Goal: Communication & Community: Answer question/provide support

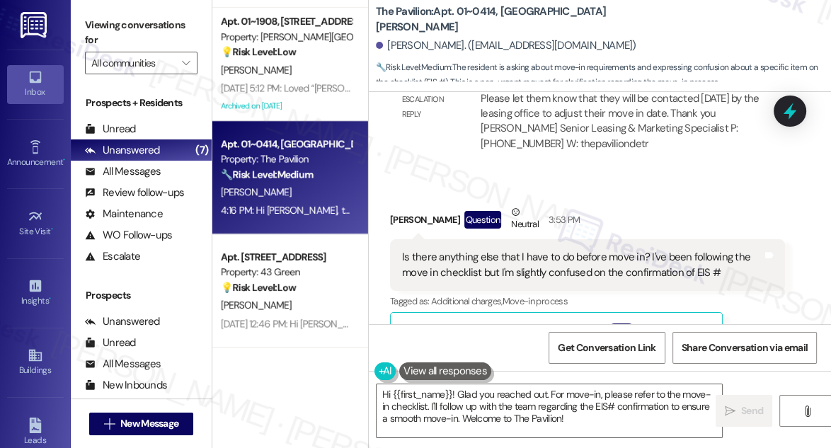
scroll to position [2221, 0]
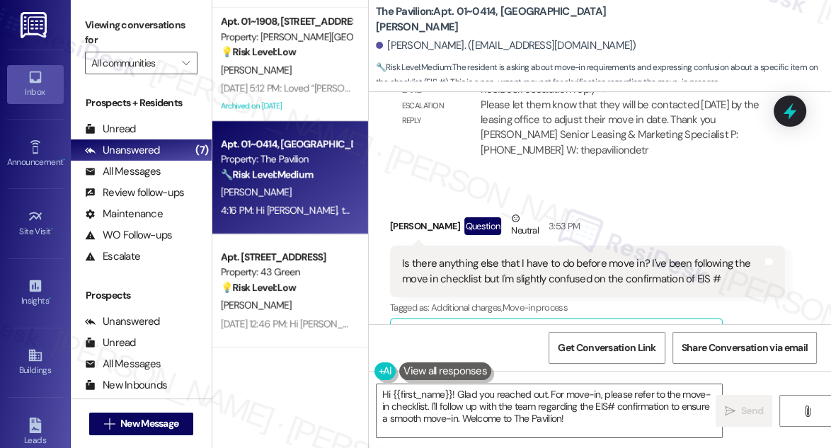
click at [543, 246] on div "Is there anything else that I have to do before move in? I've been following th…" at bounding box center [587, 272] width 395 height 52
click at [542, 246] on div "Is there anything else that I have to do before move in? I've been following th…" at bounding box center [587, 272] width 395 height 52
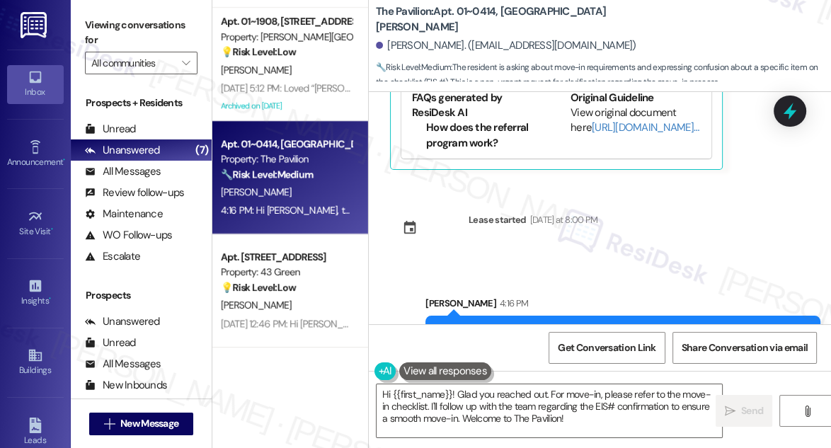
scroll to position [2642, 0]
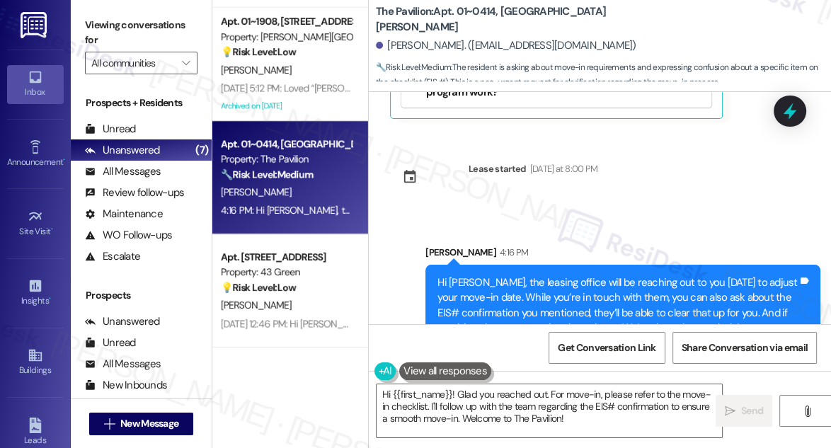
click at [554, 276] on div "Hi [PERSON_NAME], the leasing office will be reaching out to you [DATE] to adju…" at bounding box center [618, 306] width 360 height 61
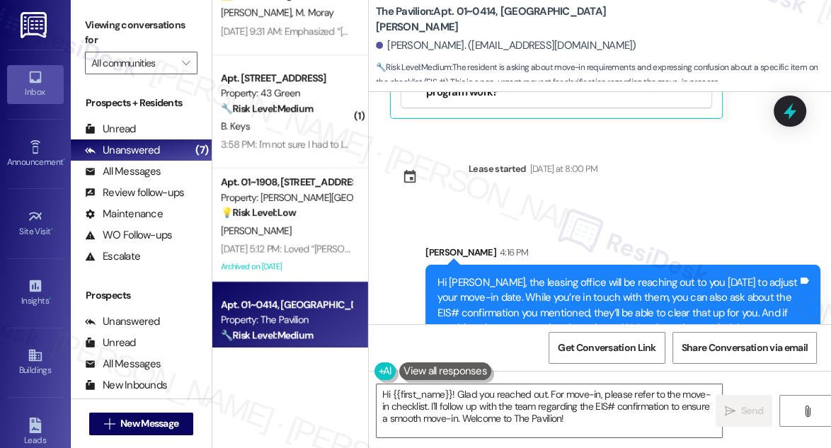
scroll to position [0, 0]
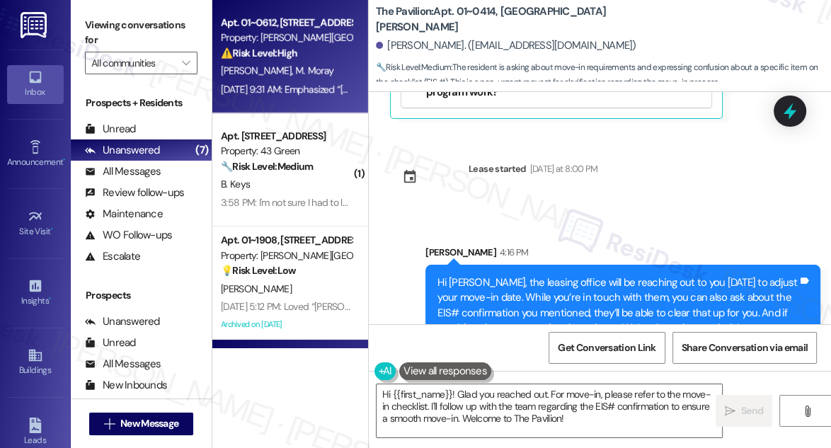
click at [299, 84] on div "[DATE] 9:31 AM: Emphasized “[PERSON_NAME] ([PERSON_NAME][GEOGRAPHIC_DATA]): Hi …" at bounding box center [481, 89] width 521 height 13
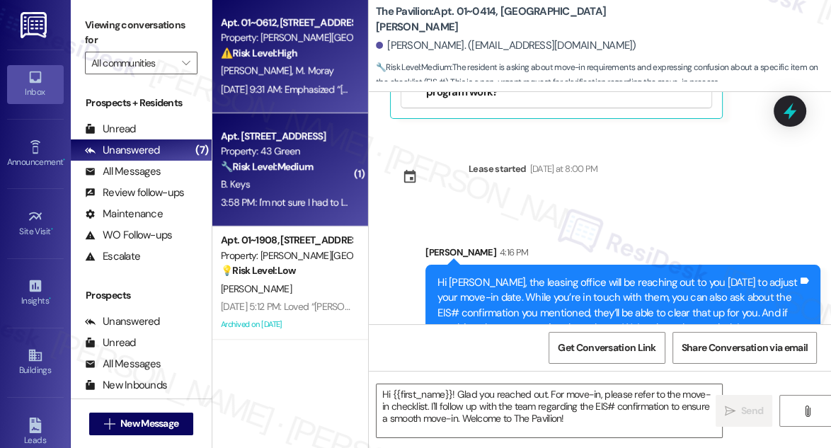
click at [307, 183] on div "B. Keys" at bounding box center [287, 185] width 134 height 18
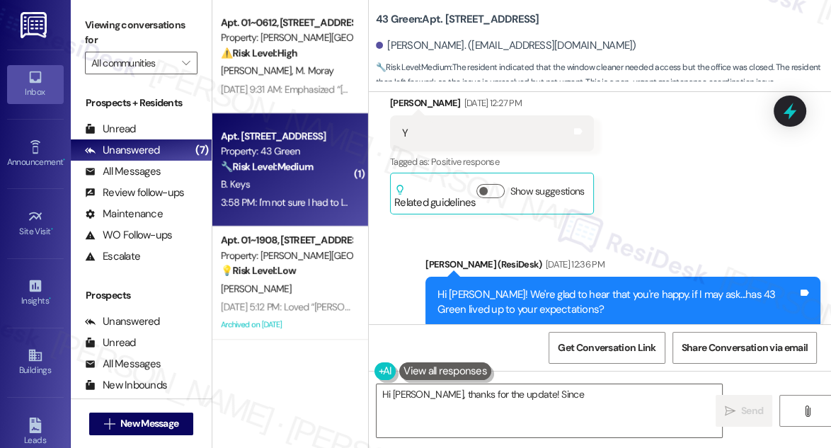
scroll to position [4831, 0]
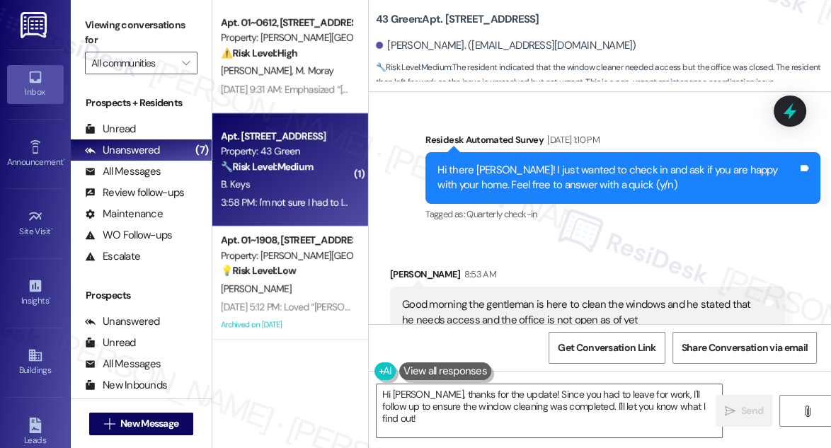
click at [504, 297] on div "Good morning the gentleman is here to clean the windows and he stated that he n…" at bounding box center [582, 312] width 360 height 30
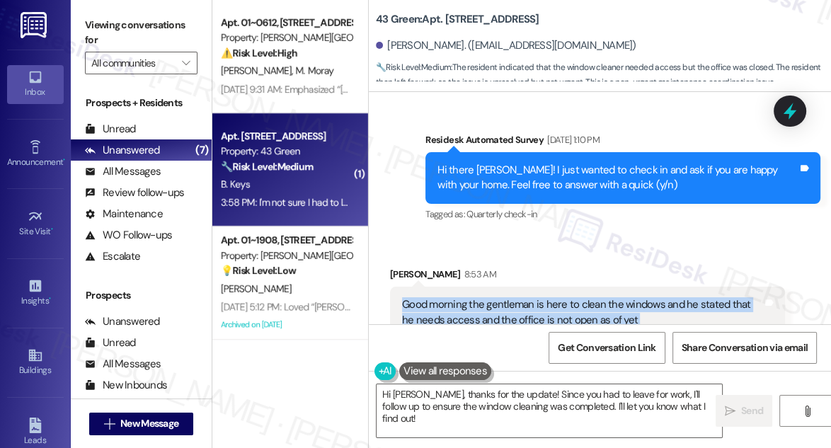
click at [504, 297] on div "Good morning the gentleman is here to clean the windows and he stated that he n…" at bounding box center [582, 312] width 360 height 30
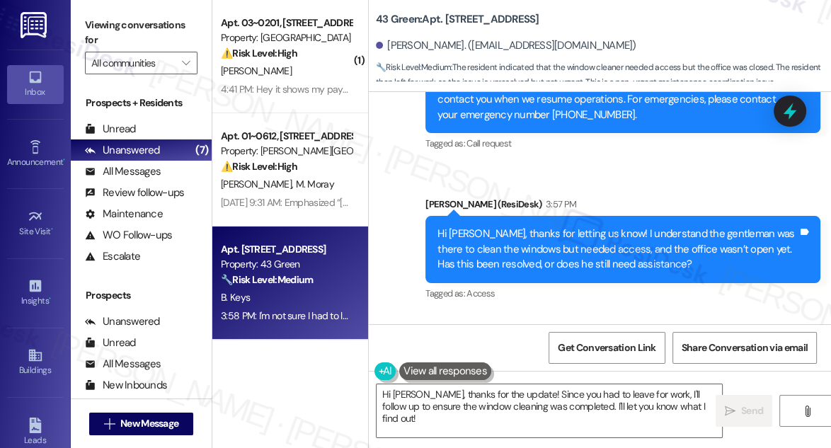
scroll to position [5271, 0]
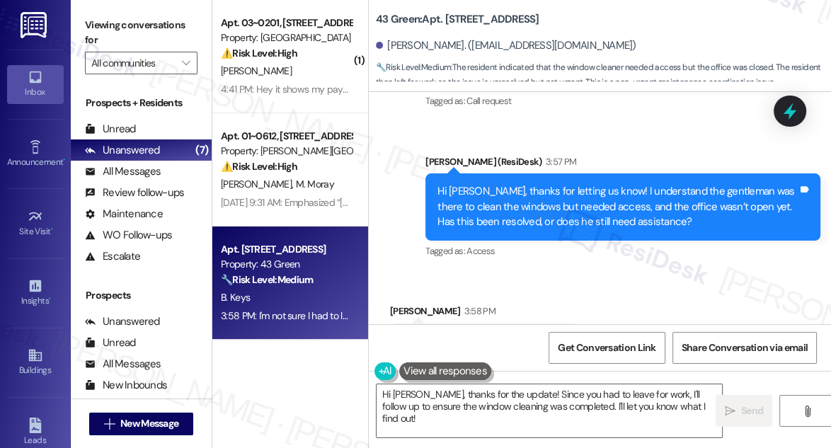
click at [499, 334] on div "I'm not sure I had to leave for work." at bounding box center [479, 341] width 154 height 15
click at [562, 184] on div "Hi [PERSON_NAME], thanks for letting us know! I understand the gentleman was th…" at bounding box center [618, 206] width 360 height 45
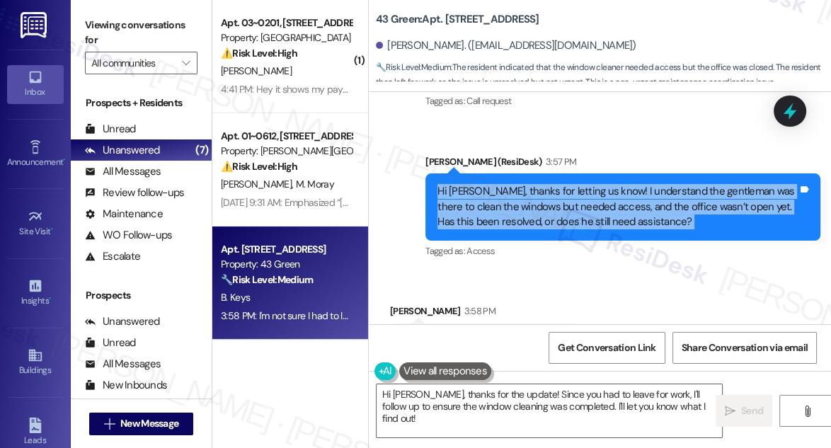
click at [563, 184] on div "Hi [PERSON_NAME], thanks for letting us know! I understand the gentleman was th…" at bounding box center [618, 206] width 360 height 45
click at [519, 391] on textarea "Hi [PERSON_NAME], thanks for the update! Since you had to leave for work, I'll …" at bounding box center [550, 411] width 346 height 53
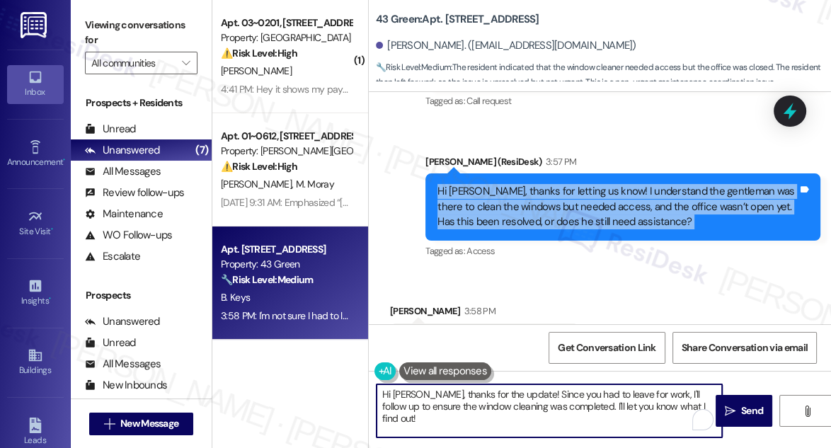
click at [519, 391] on textarea "Hi [PERSON_NAME], thanks for the update! Since you had to leave for work, I'll …" at bounding box center [550, 411] width 346 height 53
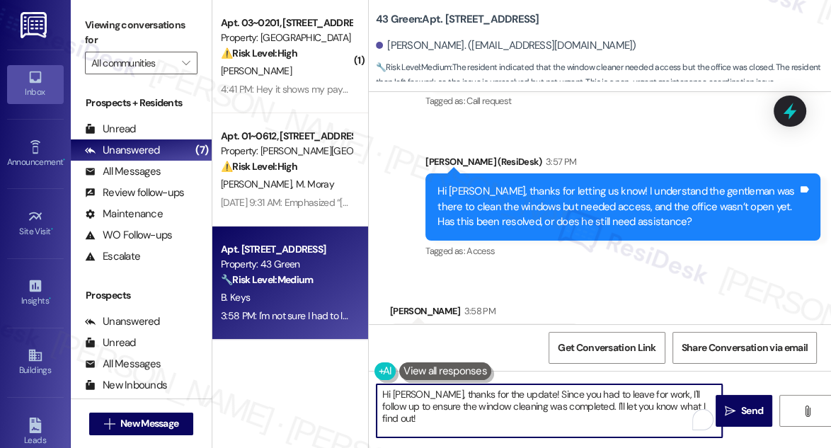
click at [519, 391] on textarea "Hi [PERSON_NAME], thanks for the update! Since you had to leave for work, I'll …" at bounding box center [550, 411] width 346 height 53
click at [517, 391] on textarea "Hi [PERSON_NAME], thanks for the update! Since you had to leave for work, I'll …" at bounding box center [550, 411] width 346 height 53
click at [519, 392] on textarea "Hi [PERSON_NAME], thanks for the update! Since you had to leave for work, I'll …" at bounding box center [550, 411] width 346 height 53
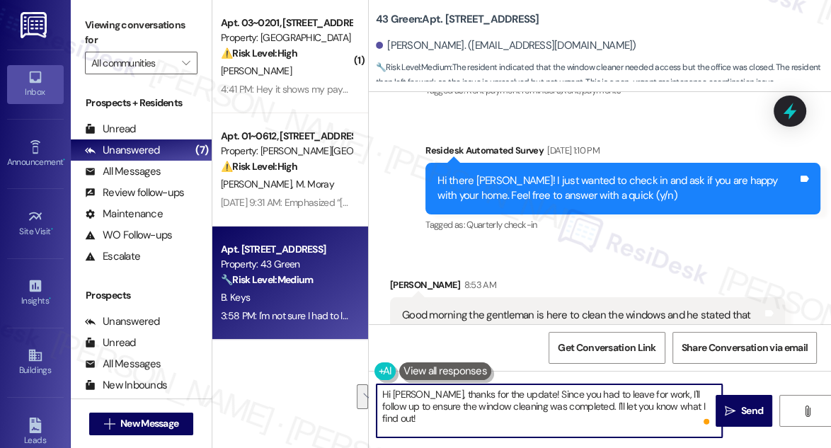
scroll to position [4819, 0]
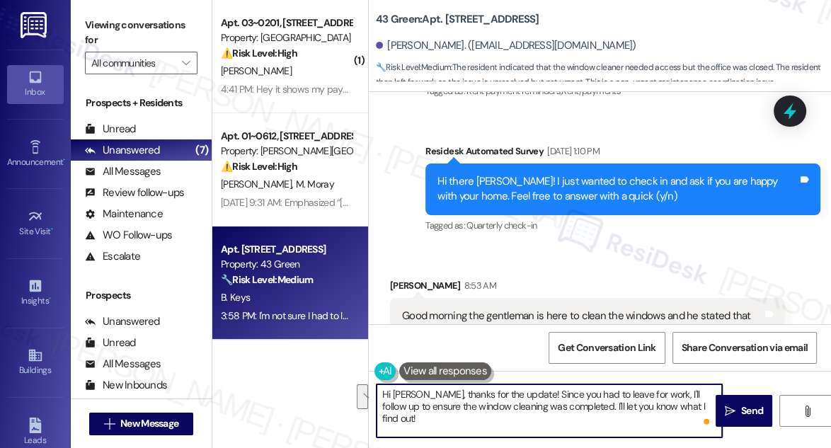
click at [492, 298] on div "Good morning the gentleman is here to clean the windows and he stated that he n…" at bounding box center [587, 324] width 395 height 52
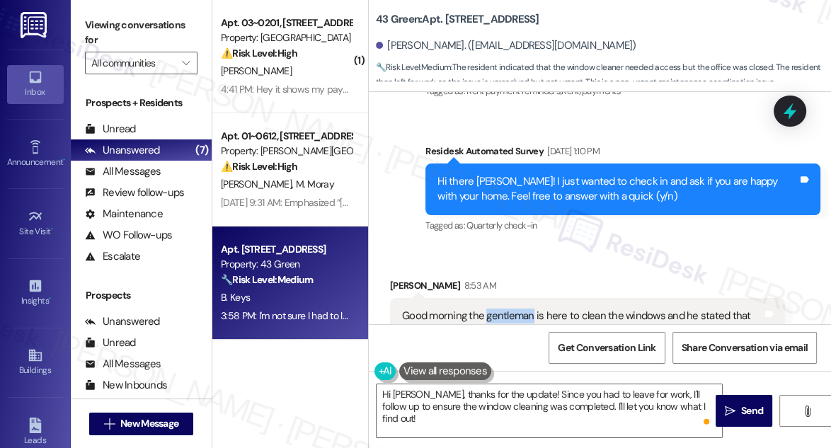
click at [492, 298] on div "Good morning the gentleman is here to clean the windows and he stated that he n…" at bounding box center [587, 324] width 395 height 52
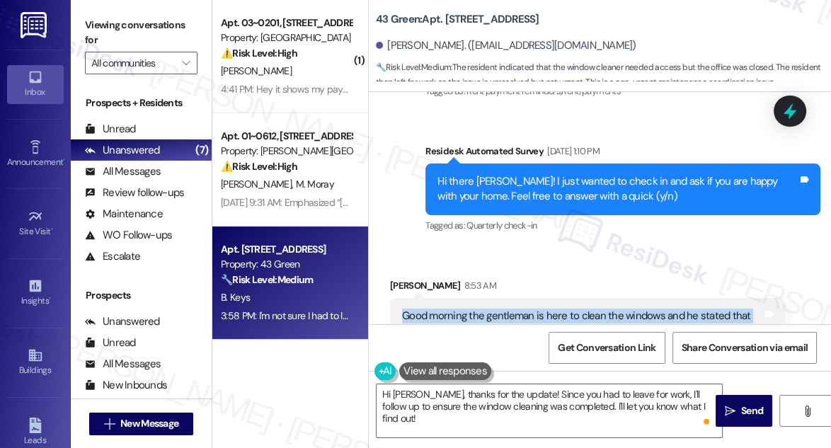
click at [492, 298] on div "Good morning the gentleman is here to clean the windows and he stated that he n…" at bounding box center [587, 324] width 395 height 52
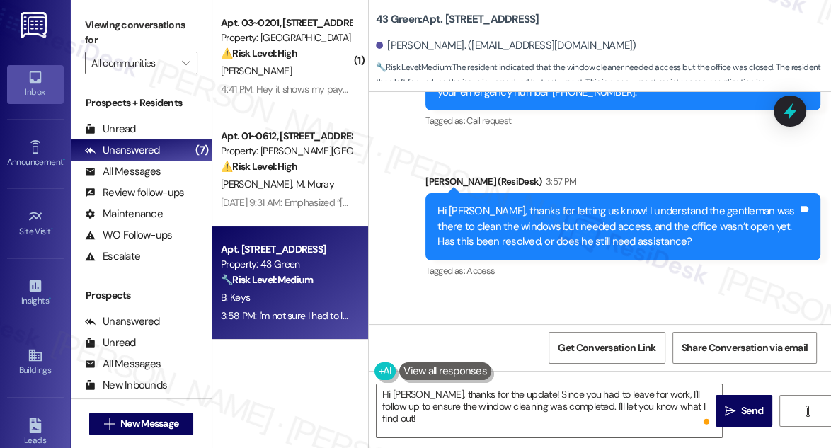
scroll to position [5271, 0]
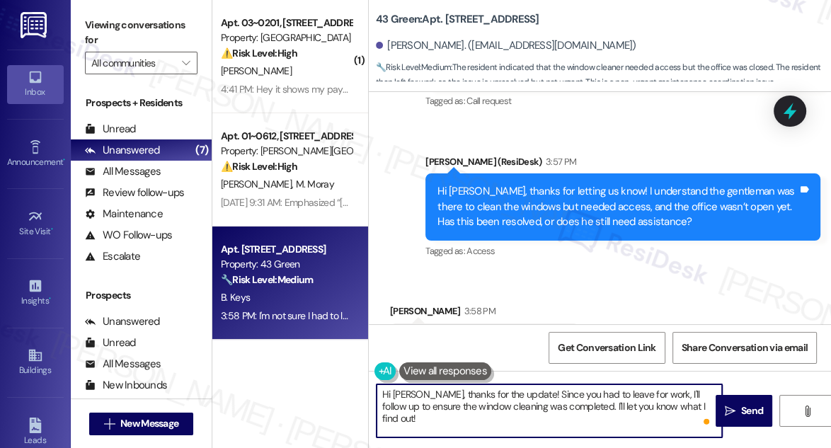
click at [482, 392] on textarea "Hi [PERSON_NAME], thanks for the update! Since you had to leave for work, I'll …" at bounding box center [550, 411] width 346 height 53
click at [506, 387] on textarea "Hi [PERSON_NAME], thanks for the update! Since you had to leave for work, I'll …" at bounding box center [550, 411] width 346 height 53
drag, startPoint x: 516, startPoint y: 392, endPoint x: 358, endPoint y: 387, distance: 158.0
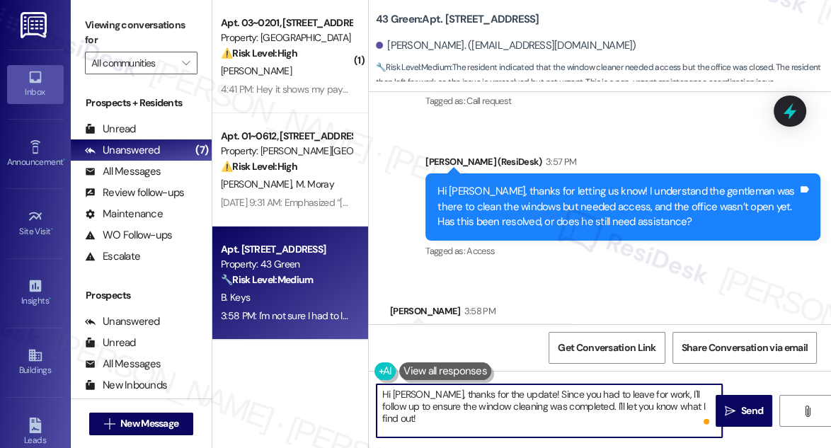
click at [358, 387] on div "( 1 ) Apt. 03~0201, [STREET_ADDRESS][GEOGRAPHIC_DATA][US_STATE][STREET_ADDRESS]…" at bounding box center [521, 224] width 619 height 448
drag, startPoint x: 555, startPoint y: 409, endPoint x: 654, endPoint y: 390, distance: 100.2
click at [655, 390] on textarea "I see, did you give him acces to your unit and did you request for a ! Since yo…" at bounding box center [550, 411] width 346 height 53
drag, startPoint x: 620, startPoint y: 411, endPoint x: 417, endPoint y: 407, distance: 203.3
click at [416, 407] on textarea "I see, did you give him acces to your unit and did you request for a window cle…" at bounding box center [550, 411] width 346 height 53
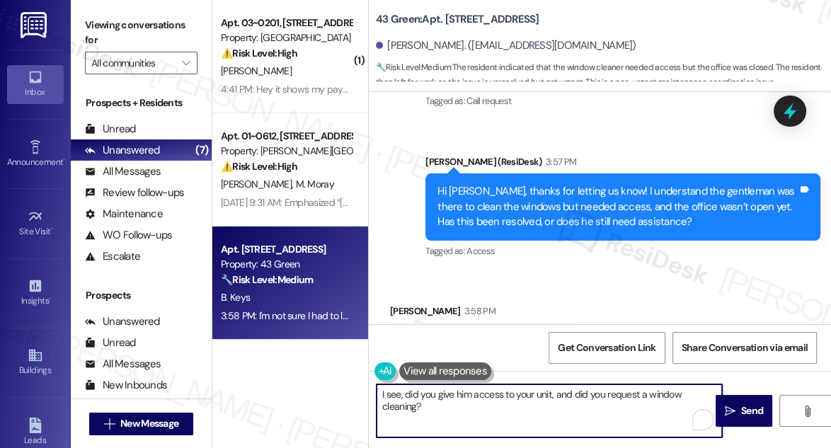
drag, startPoint x: 405, startPoint y: 397, endPoint x: 438, endPoint y: 397, distance: 33.3
click at [405, 397] on textarea "I see, did you give him access to your unit, and did you request a window clean…" at bounding box center [550, 411] width 346 height 53
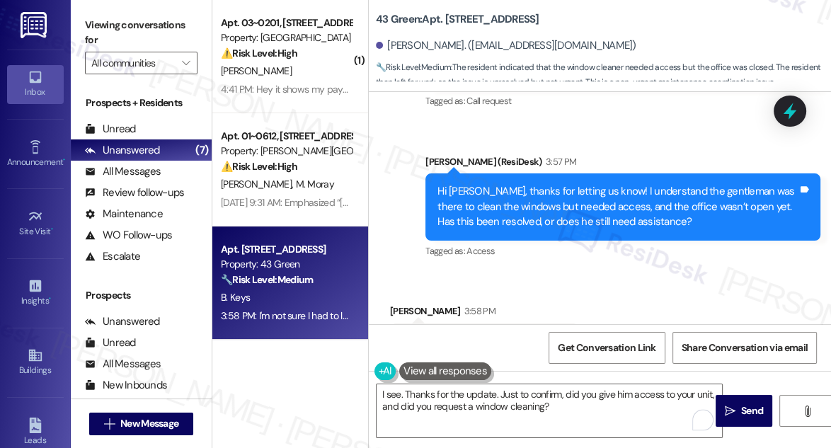
drag, startPoint x: 605, startPoint y: 16, endPoint x: 469, endPoint y: 17, distance: 136.0
click at [469, 17] on div "43 Green: Apt. [STREET_ADDRESS]" at bounding box center [517, 20] width 283 height 18
copy b "Phase 1 [STREET_ADDRESS]"
click at [81, 18] on div "Viewing conversations for All communities " at bounding box center [141, 44] width 141 height 89
drag, startPoint x: 635, startPoint y: 18, endPoint x: 470, endPoint y: 18, distance: 165.0
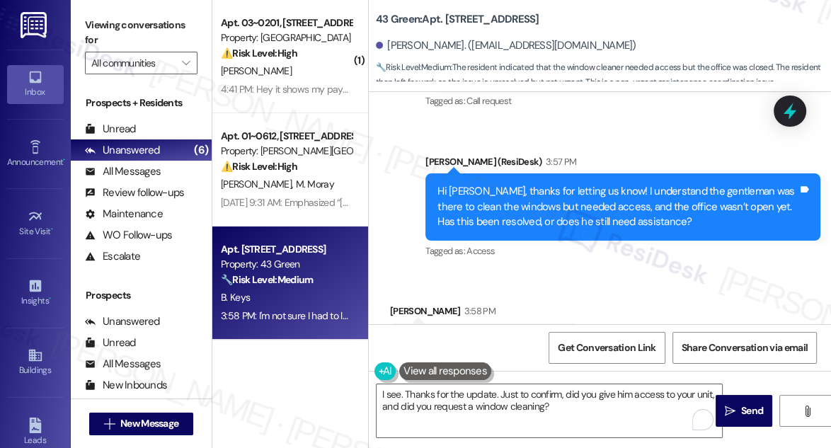
click at [470, 18] on div "43 Green: Apt. [STREET_ADDRESS]" at bounding box center [517, 20] width 283 height 18
copy b "Phase 1 [STREET_ADDRESS]"
click at [72, 24] on div "Viewing conversations for All communities " at bounding box center [141, 44] width 141 height 89
click at [454, 20] on b "43 Green: Apt. [STREET_ADDRESS]" at bounding box center [458, 19] width 164 height 15
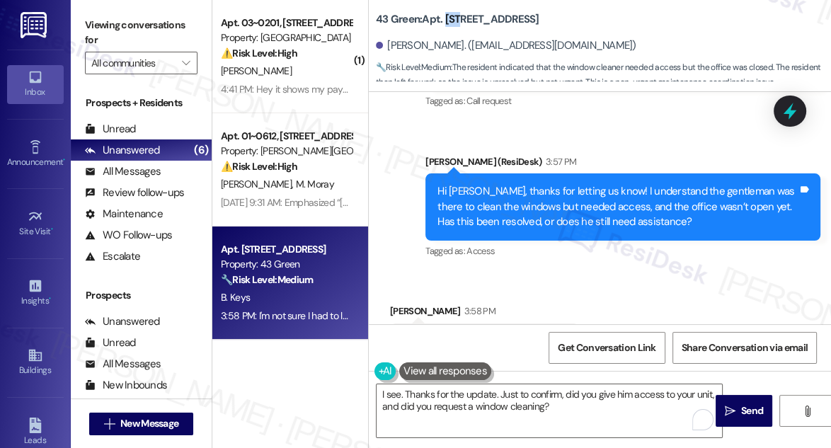
copy b "604"
click at [111, 18] on label "Viewing conversations for" at bounding box center [141, 33] width 113 height 38
click at [494, 399] on textarea "I see. Thanks for the update. Just to confirm, did you give him access to your …" at bounding box center [550, 411] width 346 height 53
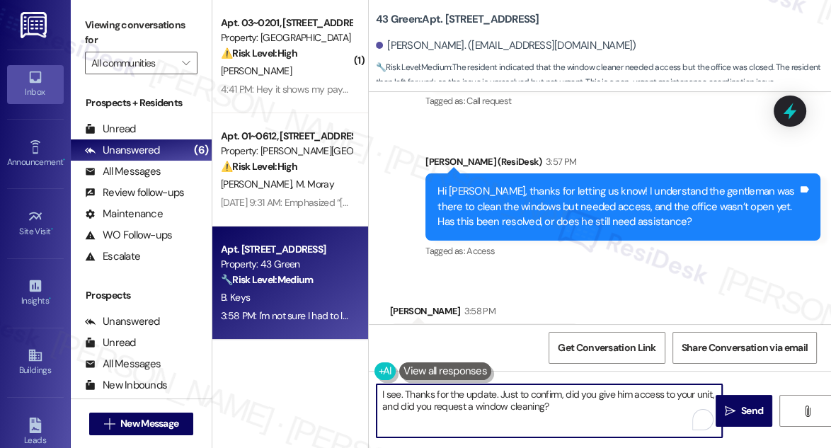
click at [494, 399] on textarea "I see. Thanks for the update. Just to confirm, did you give him access to your …" at bounding box center [550, 411] width 346 height 53
click at [604, 409] on textarea "I see. Thanks for the update. Just to confirm, did you give him access to your …" at bounding box center [550, 411] width 346 height 53
click at [499, 324] on div "I'm not sure I had to leave for work. Tags and notes" at bounding box center [484, 342] width 189 height 36
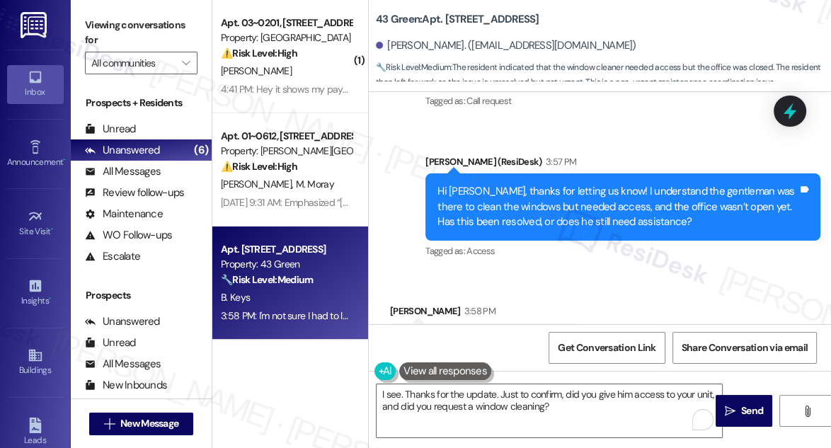
click at [499, 324] on div "I'm not sure I had to leave for work. Tags and notes" at bounding box center [484, 342] width 189 height 36
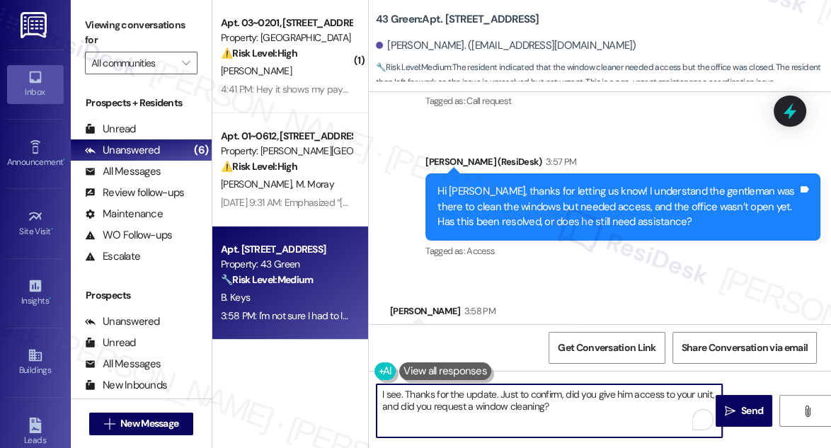
click at [591, 405] on textarea "I see. Thanks for the update. Just to confirm, did you give him access to your …" at bounding box center [550, 411] width 346 height 53
click at [568, 412] on textarea "I see. Thanks for the update. Just to confirm, did you give him access to your …" at bounding box center [550, 411] width 346 height 53
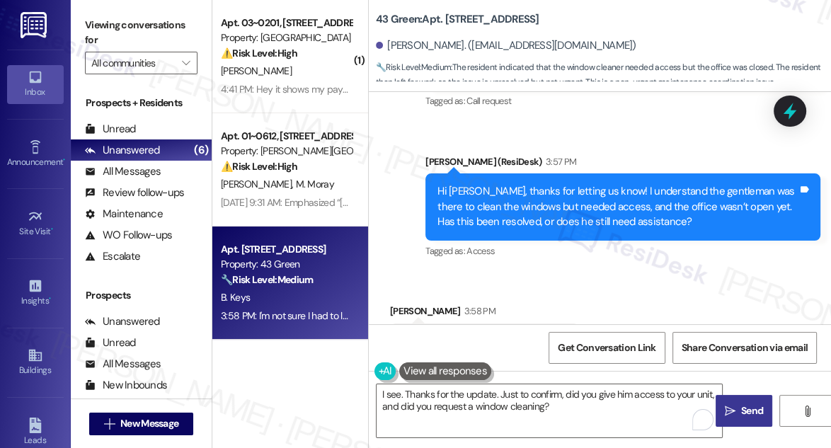
click at [736, 405] on span " Send" at bounding box center [744, 411] width 45 height 15
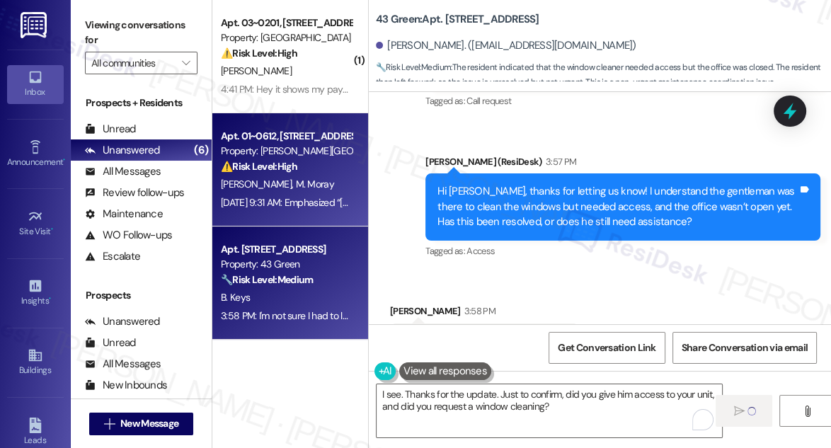
type textarea "Fetching suggested responses. Please feel free to read through the conversation…"
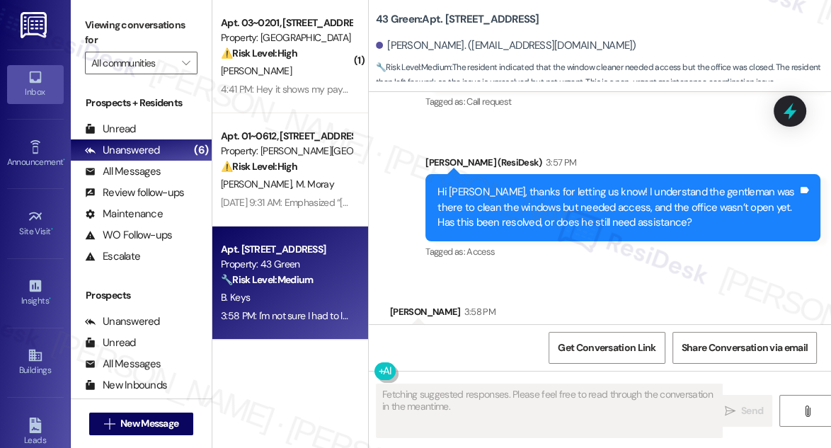
scroll to position [5384, 0]
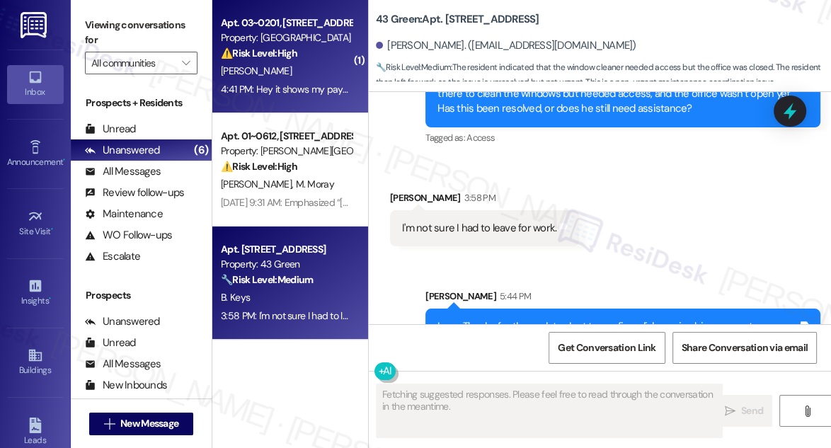
click at [312, 99] on div "Apt. 03~0201, [STREET_ADDRESS][GEOGRAPHIC_DATA][US_STATE][STREET_ADDRESS] Prope…" at bounding box center [290, 56] width 156 height 113
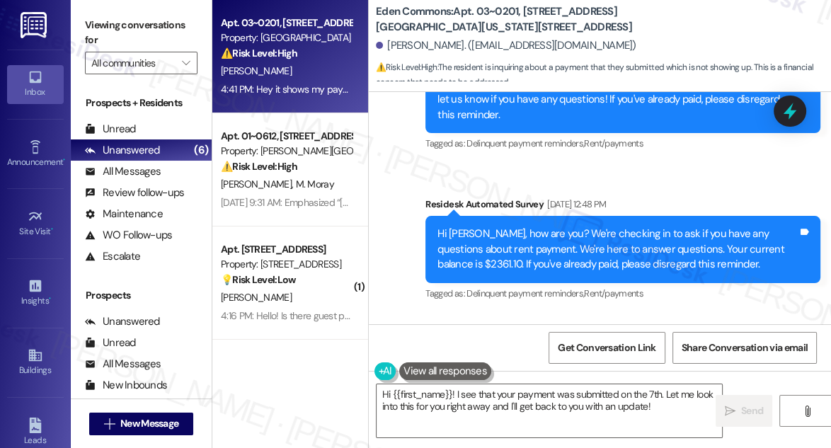
scroll to position [21203, 0]
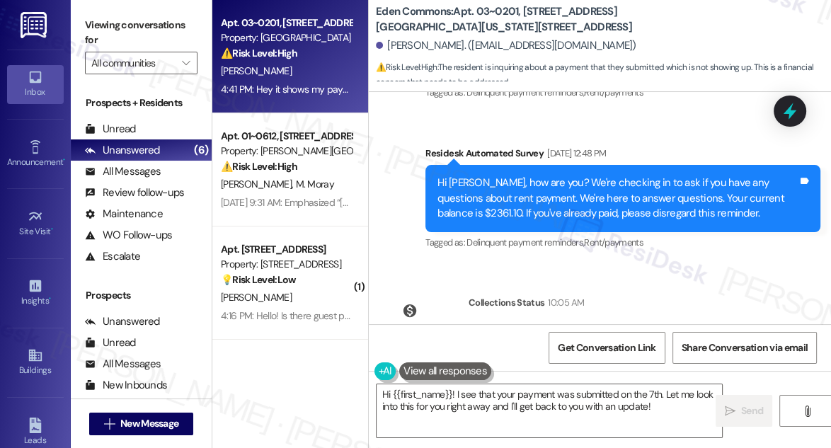
click at [99, 11] on div "Viewing conversations for All communities " at bounding box center [141, 44] width 141 height 89
click at [93, 18] on label "Viewing conversations for" at bounding box center [141, 33] width 113 height 38
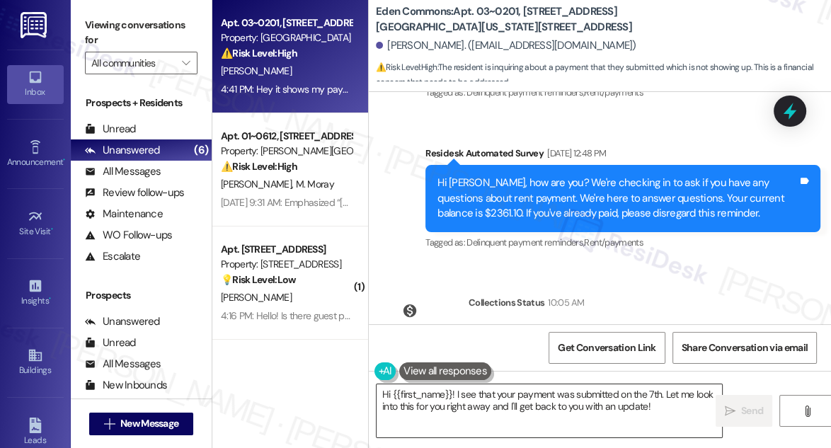
click at [526, 394] on textarea "Hi {{first_name}}! I see that your payment was submitted on the 7th. Let me loo…" at bounding box center [550, 411] width 346 height 53
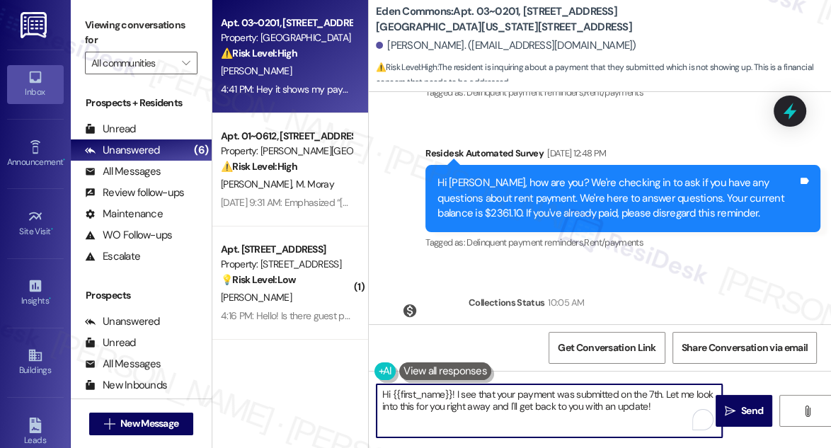
paste textarea "Thanks for taking care of it. Did you receive a payment confirmation receipt ye…"
drag, startPoint x: 562, startPoint y: 393, endPoint x: 499, endPoint y: 391, distance: 63.8
click at [499, 391] on textarea "Hi {{first_name}}! Thanks for taking care of it. Did you receive a payment conf…" at bounding box center [550, 411] width 346 height 53
drag, startPoint x: 513, startPoint y: 413, endPoint x: 529, endPoint y: 413, distance: 15.6
click at [513, 413] on textarea "Hi {{first_name}}! Thanks for letting us know you've paid on th 7th. Did you re…" at bounding box center [550, 411] width 346 height 53
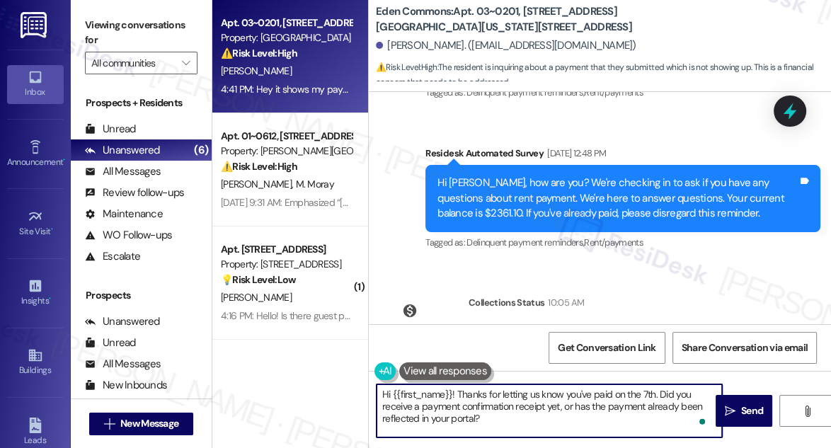
click at [574, 432] on textarea "Hi {{first_name}}! Thanks for letting us know you've paid on the 7th. Did you r…" at bounding box center [550, 411] width 346 height 53
drag, startPoint x: 564, startPoint y: 392, endPoint x: 458, endPoint y: 395, distance: 107.0
click at [458, 395] on textarea "Hi {{first_name}}! Thanks for letting us know you've paid on the 7th. Did you r…" at bounding box center [550, 411] width 346 height 53
click at [599, 412] on textarea "Hi {{first_name}}! I understand you've paid on the 7th. Did you receive a payme…" at bounding box center [550, 411] width 346 height 53
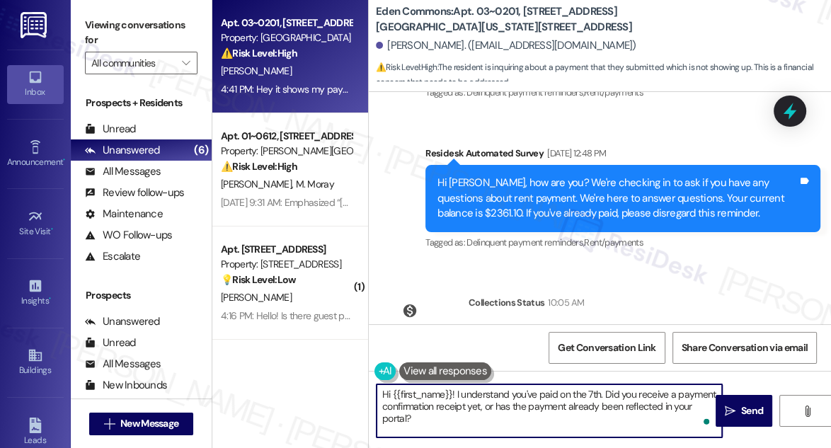
click at [599, 411] on textarea "Hi {{first_name}}! I understand you've paid on the 7th. Did you receive a payme…" at bounding box center [550, 411] width 346 height 53
click at [608, 394] on textarea "Hi {{first_name}}! I understand you've paid on the 7th. Did you receive a payme…" at bounding box center [550, 411] width 346 height 53
click at [603, 394] on textarea "Hi {{first_name}}! I understand you've paid on the 7th. Did you receive a payme…" at bounding box center [550, 411] width 346 height 53
click at [436, 406] on textarea "Hi {{first_name}}! I understand you've paid on the 7th. Just to confirm, did yo…" at bounding box center [550, 411] width 346 height 53
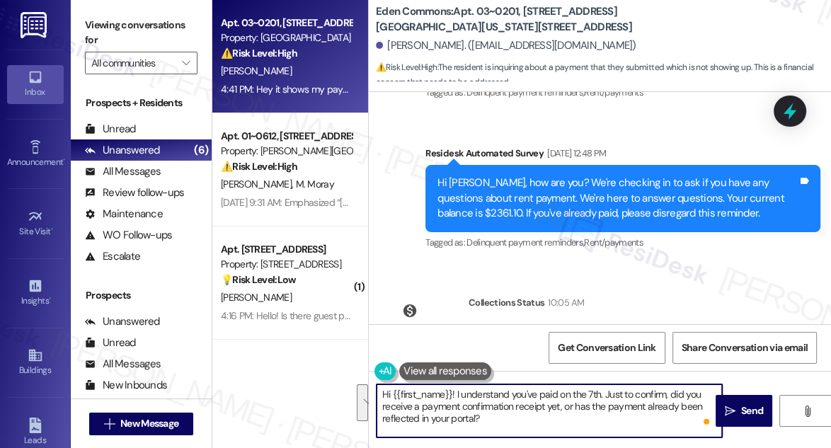
click at [436, 406] on textarea "Hi {{first_name}}! I understand you've paid on the 7th. Just to confirm, did yo…" at bounding box center [550, 411] width 346 height 53
type textarea "Hi {{first_name}}! I understand you've paid on the 7th. Just to confirm, did yo…"
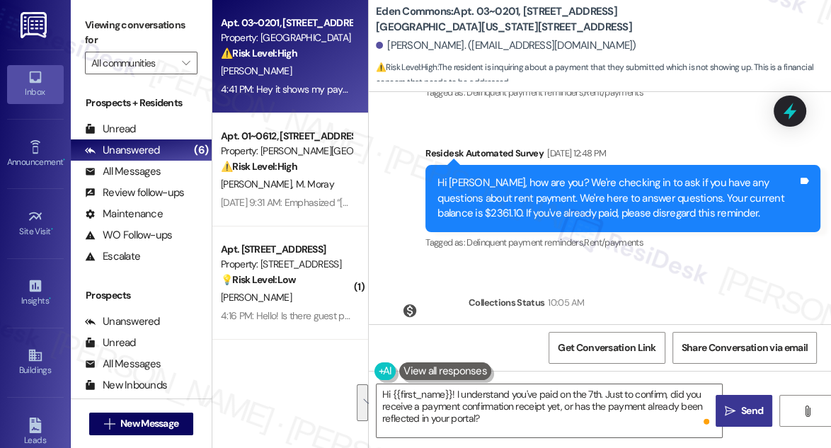
click at [735, 402] on button " Send" at bounding box center [744, 411] width 57 height 32
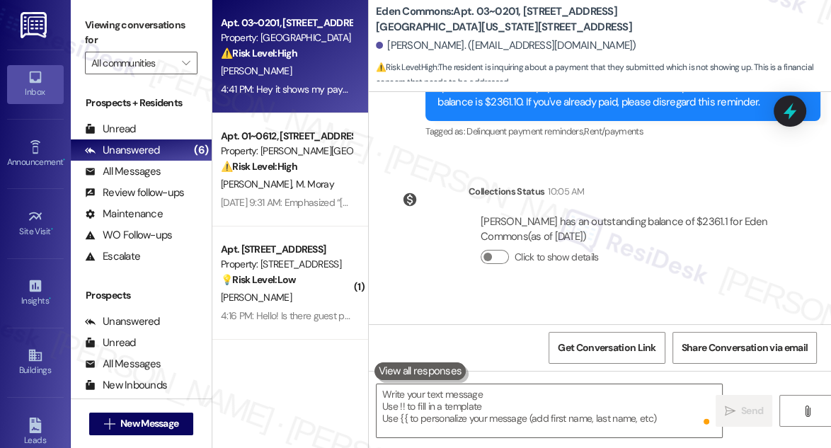
scroll to position [21332, 0]
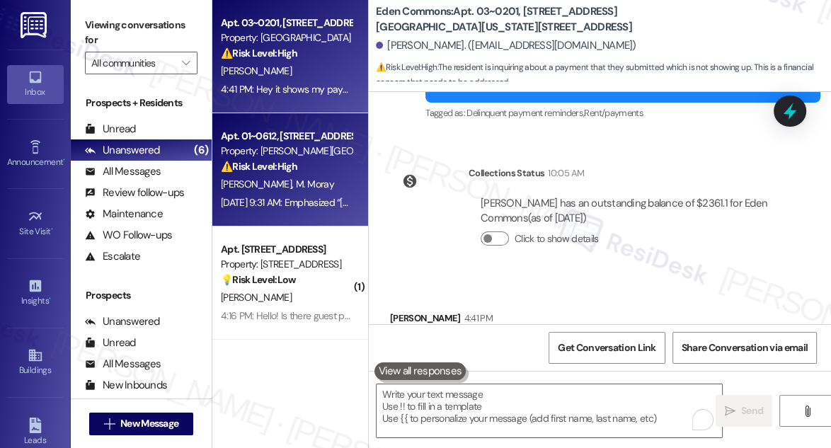
click at [307, 166] on div "⚠️ Risk Level: High The resident is disputing a rent balance and states that th…" at bounding box center [286, 166] width 131 height 15
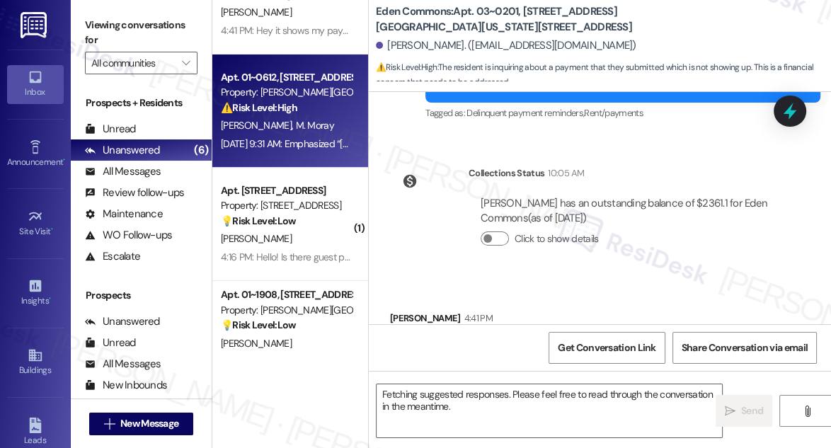
scroll to position [128, 0]
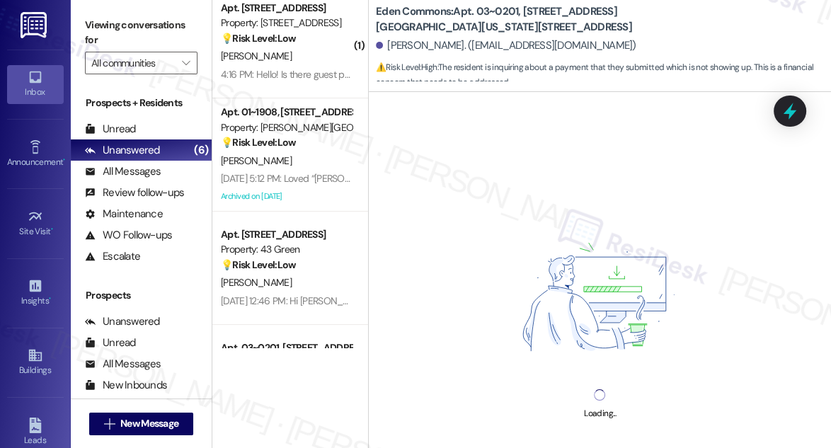
click at [307, 170] on div "[DATE] 5:12 PM: Loved “[PERSON_NAME] ([PERSON_NAME][GEOGRAPHIC_DATA]): Got it! …" at bounding box center [287, 179] width 134 height 18
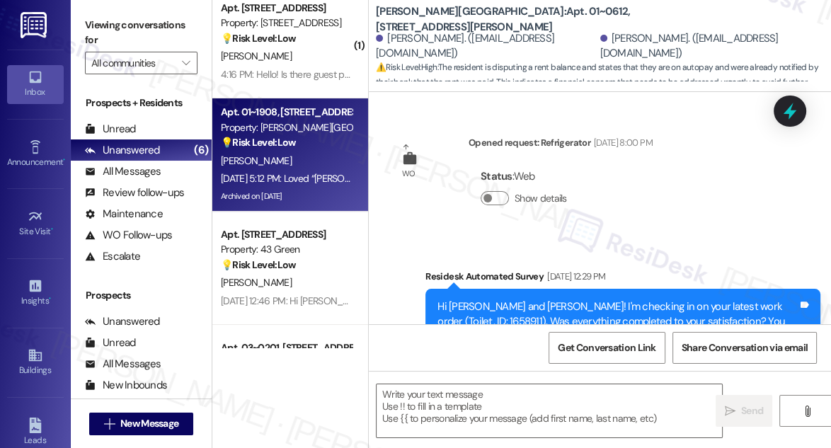
scroll to position [963, 0]
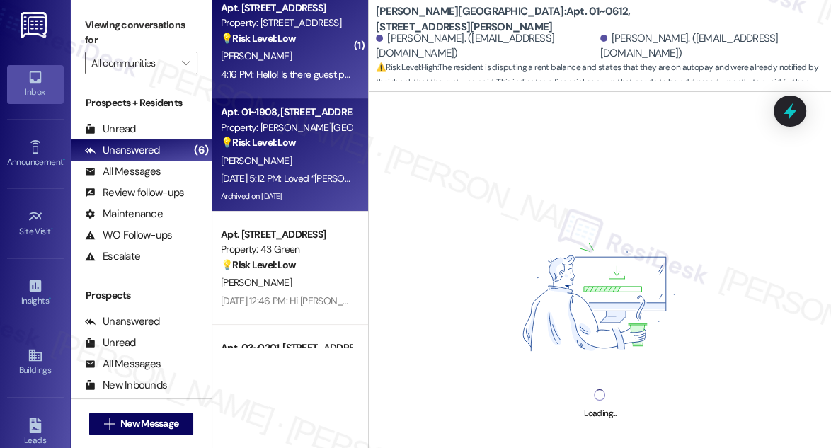
click at [312, 87] on div "Apt. 2702, [STREET_ADDRESS] Property: [STREET_ADDRESS] 💡 Risk Level: Low The re…" at bounding box center [290, 41] width 156 height 113
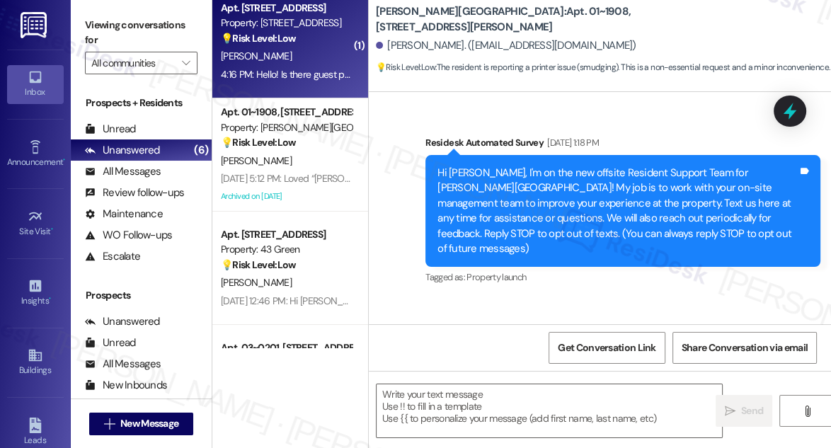
scroll to position [0, 0]
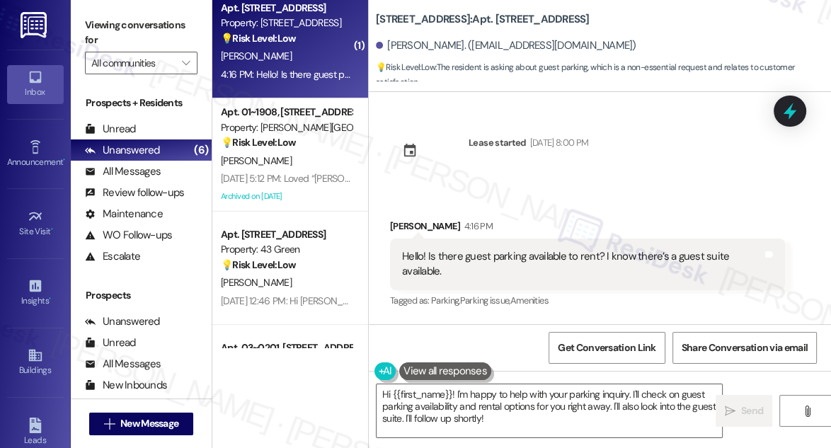
click at [572, 258] on div "Hello! Is there guest parking available to rent? I know there’s a guest suite a…" at bounding box center [582, 264] width 360 height 30
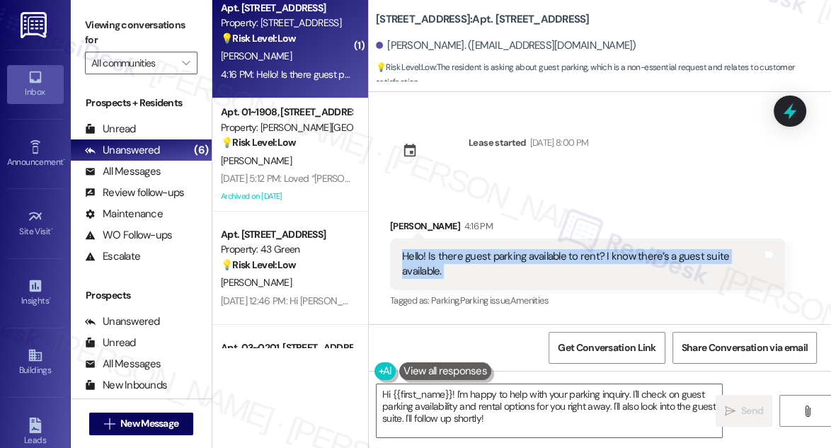
click at [572, 256] on div "Hello! Is there guest parking available to rent? I know there’s a guest suite a…" at bounding box center [582, 264] width 360 height 30
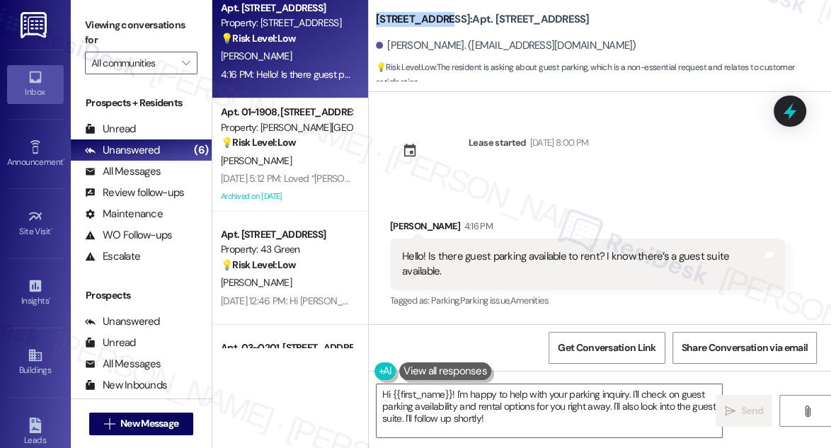
drag, startPoint x: 374, startPoint y: 21, endPoint x: 442, endPoint y: 20, distance: 68.0
click at [442, 20] on div "[STREET_ADDRESS] [PERSON_NAME]. ([EMAIL_ADDRESS][DOMAIN_NAME]) 💡 Risk Level: Lo…" at bounding box center [600, 43] width 462 height 78
copy b "[STREET_ADDRESS]"
click at [74, 21] on div "Viewing conversations for All communities " at bounding box center [141, 44] width 141 height 89
click at [645, 257] on div "Hello! Is there guest parking available to rent? I know there’s a guest suite a…" at bounding box center [582, 264] width 360 height 30
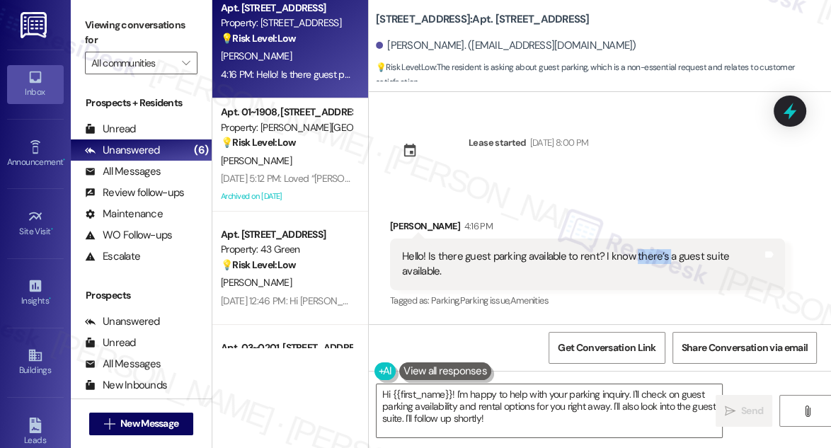
click at [645, 257] on div "Hello! Is there guest parking available to rent? I know there’s a guest suite a…" at bounding box center [582, 264] width 360 height 30
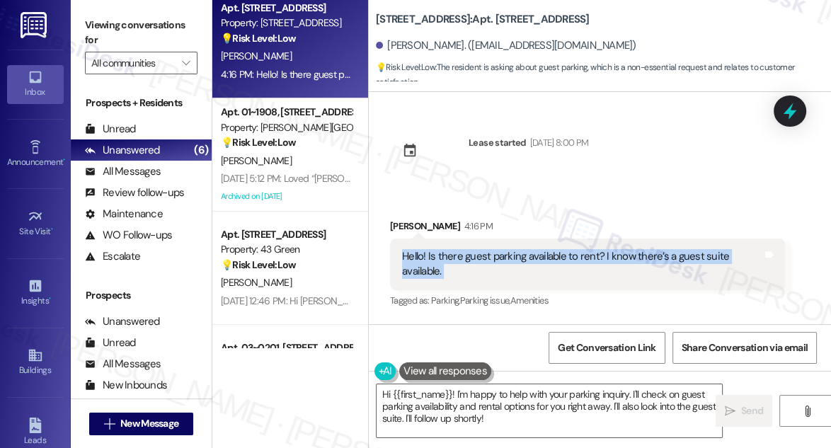
click at [646, 256] on div "Hello! Is there guest parking available to rent? I know there’s a guest suite a…" at bounding box center [582, 264] width 360 height 30
click at [611, 260] on div "Hello! Is there guest parking available to rent? I know there’s a guest suite a…" at bounding box center [582, 264] width 360 height 30
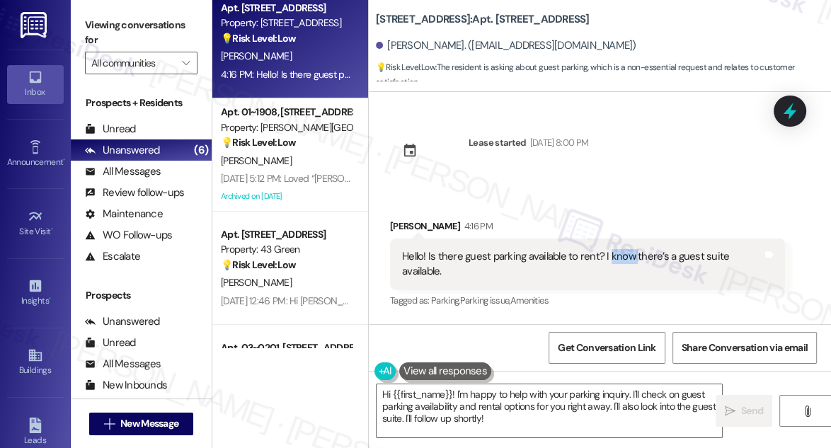
click at [611, 260] on div "Hello! Is there guest parking available to rent? I know there’s a guest suite a…" at bounding box center [582, 264] width 360 height 30
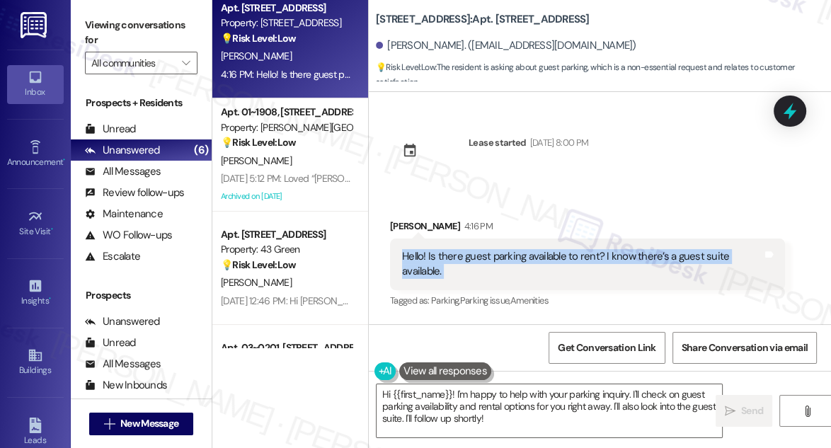
click at [611, 260] on div "Hello! Is there guest parking available to rent? I know there’s a guest suite a…" at bounding box center [582, 264] width 360 height 30
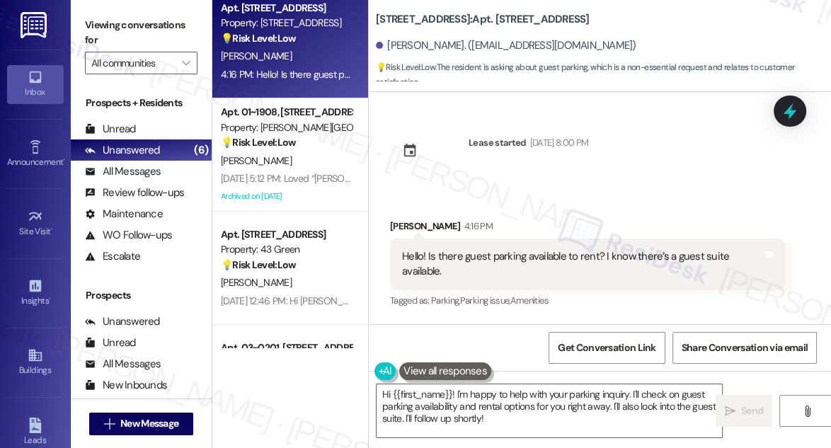
click at [96, 16] on label "Viewing conversations for" at bounding box center [141, 33] width 113 height 38
click at [545, 426] on textarea "Hi {{first_name}}! I'm happy to help with your parking inquiry. I'll check on g…" at bounding box center [550, 411] width 346 height 53
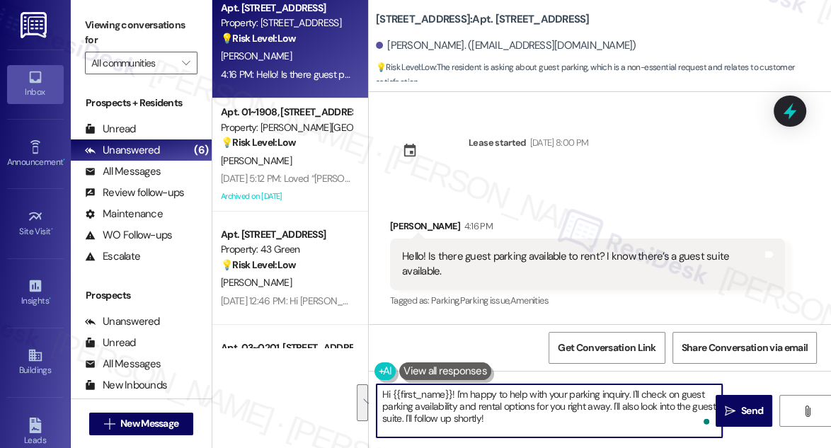
drag, startPoint x: 547, startPoint y: 419, endPoint x: 457, endPoint y: 386, distance: 96.6
click at [457, 386] on textarea "Hi {{first_name}}! I'm happy to help with your parking inquiry. I'll check on g…" at bounding box center [550, 411] width 346 height 53
paste textarea "know we do not offer any guest parking. Our garage is a private garage, only re…"
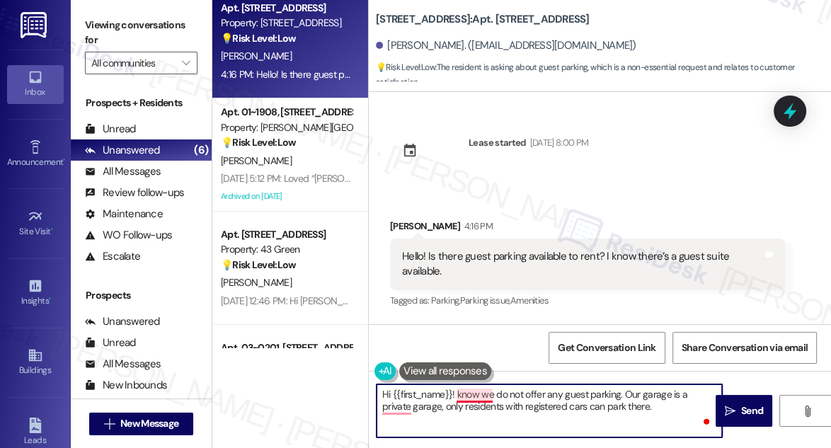
click at [455, 394] on textarea "Hi {{first_name}}! know we do not offer any guest parking. Our garage is a priv…" at bounding box center [550, 411] width 346 height 53
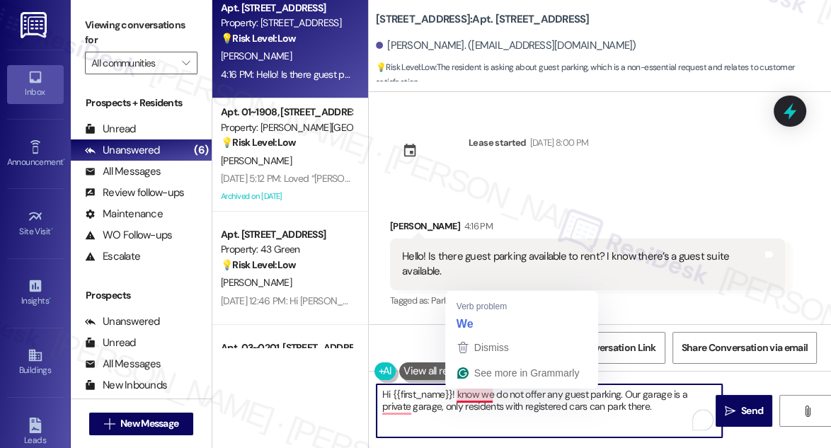
click at [465, 394] on textarea "Hi {{first_name}}! know we do not offer any guest parking. Our garage is a priv…" at bounding box center [550, 411] width 346 height 53
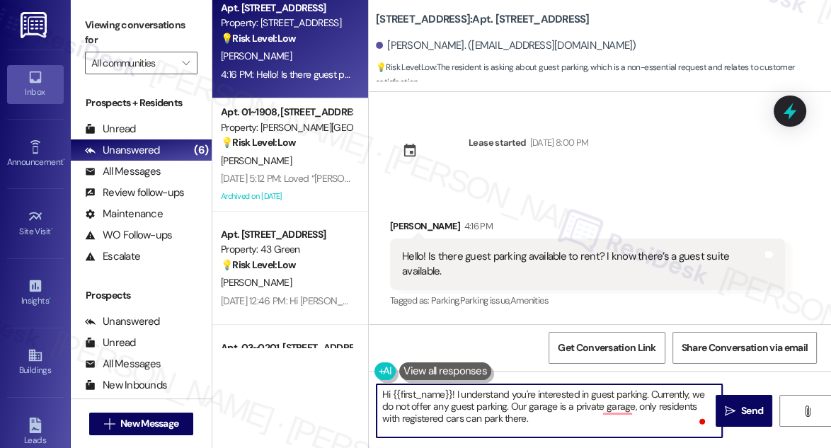
click at [536, 419] on textarea "Hi {{first_name}}! I understand you're interested in guest parking. Currently, …" at bounding box center [550, 411] width 346 height 53
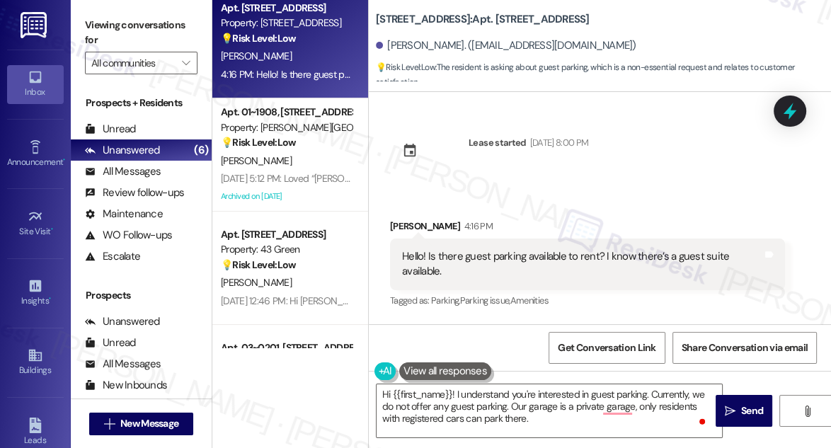
click at [103, 28] on label "Viewing conversations for" at bounding box center [141, 33] width 113 height 38
click at [547, 394] on textarea "Hi {{first_name}}! I understand you're interested in guest parking. Currently, …" at bounding box center [550, 411] width 346 height 53
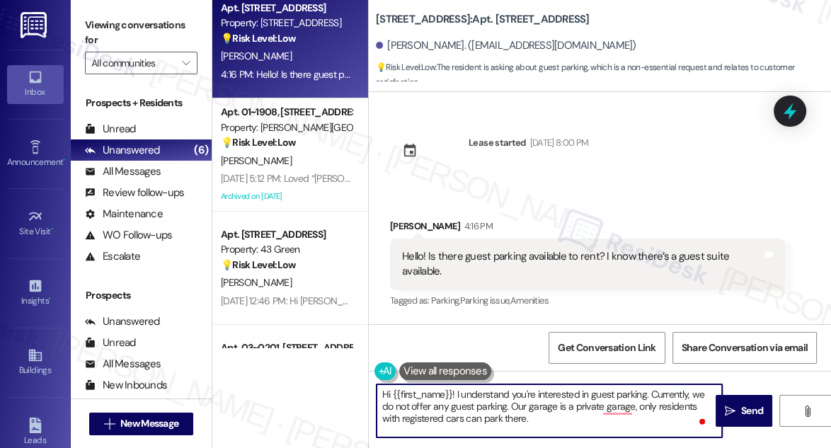
click at [547, 394] on textarea "Hi {{first_name}}! I understand you're interested in guest parking. Currently, …" at bounding box center [550, 411] width 346 height 53
click at [491, 397] on textarea "Hi {{first_name}}! I understand you're interested in guest parking. Currently, …" at bounding box center [550, 411] width 346 height 53
drag, startPoint x: 695, startPoint y: 392, endPoint x: 649, endPoint y: 388, distance: 45.5
click at [649, 388] on textarea "Hi {{first_name}}! I understand you're interested in guest parking. Currently, …" at bounding box center [550, 411] width 346 height 53
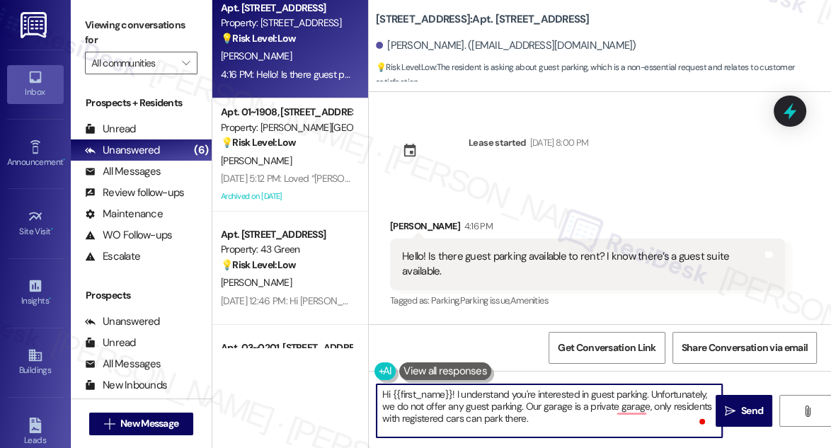
click at [527, 398] on textarea "Hi {{first_name}}! I understand you're interested in guest parking. Unfortunate…" at bounding box center [550, 411] width 346 height 53
click at [491, 413] on textarea "Hi {{first_name}}! I understand you're interested in guest parking. Unfortunate…" at bounding box center [550, 411] width 346 height 53
click at [542, 410] on textarea "Hi {{first_name}}! I understand you're interested in guest parking. Unfortunate…" at bounding box center [550, 411] width 346 height 53
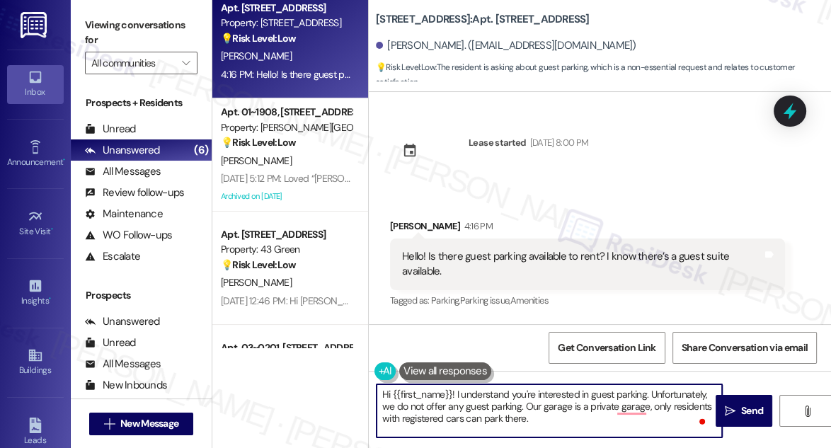
click at [542, 410] on textarea "Hi {{first_name}}! I understand you're interested in guest parking. Unfortunate…" at bounding box center [550, 411] width 346 height 53
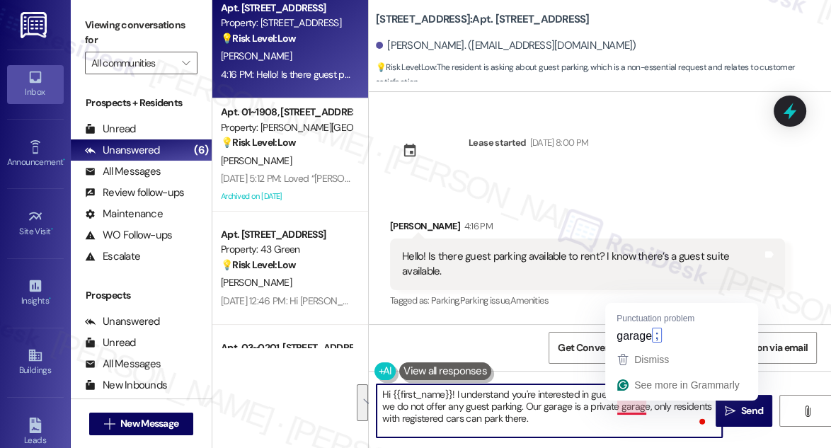
click at [614, 425] on textarea "Hi {{first_name}}! I understand you're interested in guest parking. Unfortunate…" at bounding box center [550, 411] width 346 height 53
click at [647, 407] on textarea "Hi {{first_name}}! I understand you're interested in guest parking. Unfortunate…" at bounding box center [550, 411] width 346 height 53
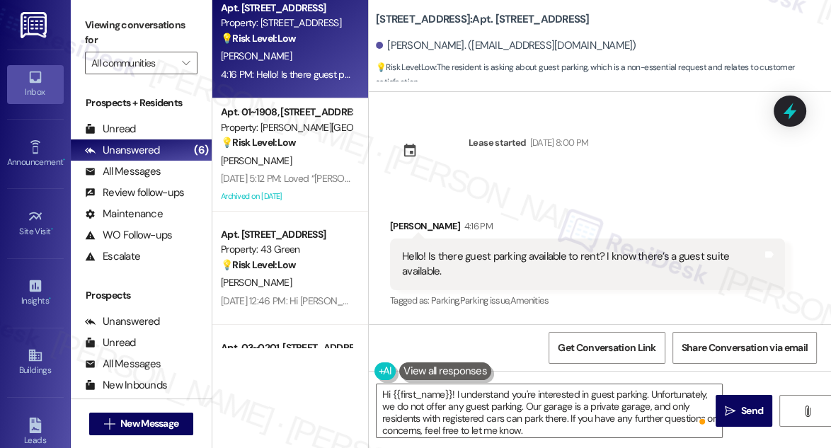
click at [100, 32] on label "Viewing conversations for" at bounding box center [141, 33] width 113 height 38
drag, startPoint x: 475, startPoint y: 253, endPoint x: 663, endPoint y: 254, distance: 187.7
click at [663, 254] on div "Hello! Is there guest parking available to rent? I know there’s a guest suite a…" at bounding box center [582, 264] width 360 height 30
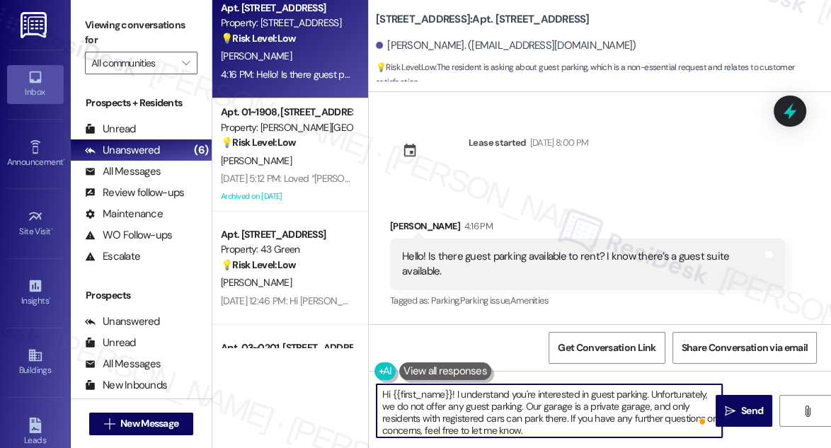
click at [545, 412] on textarea "Hi {{first_name}}! I understand you're interested in guest parking. Unfortunate…" at bounding box center [550, 411] width 346 height 53
click at [563, 400] on textarea "Hi {{first_name}}! I understand you're interested in guest parking. Unfortunate…" at bounding box center [550, 411] width 346 height 53
click at [732, 409] on icon "" at bounding box center [730, 411] width 11 height 11
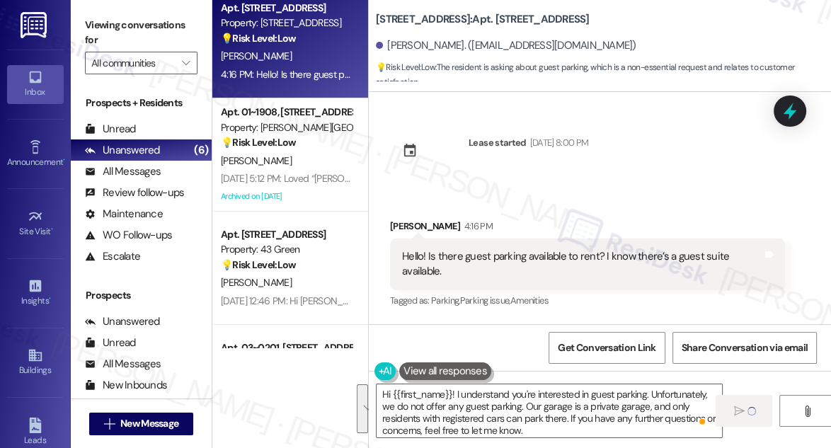
type textarea "Fetching suggested responses. Please feel free to read through the conversation…"
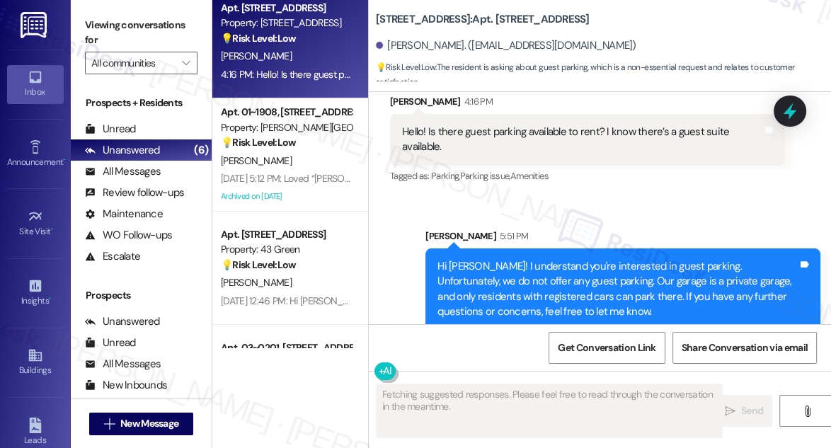
scroll to position [142, 0]
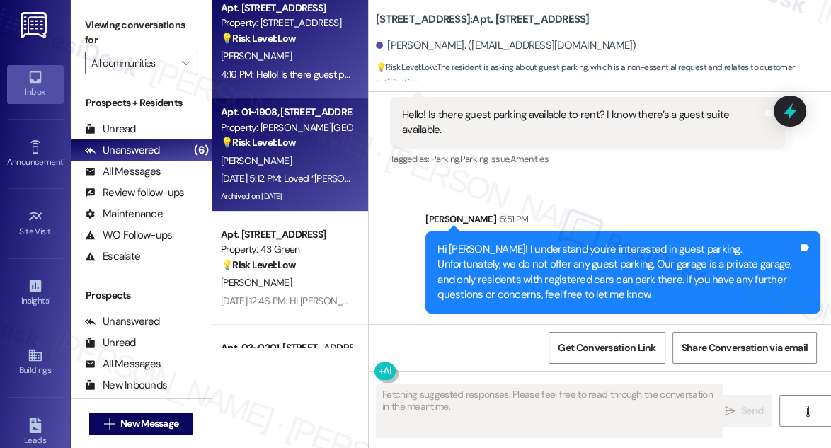
click at [292, 159] on div "[PERSON_NAME]" at bounding box center [287, 161] width 134 height 18
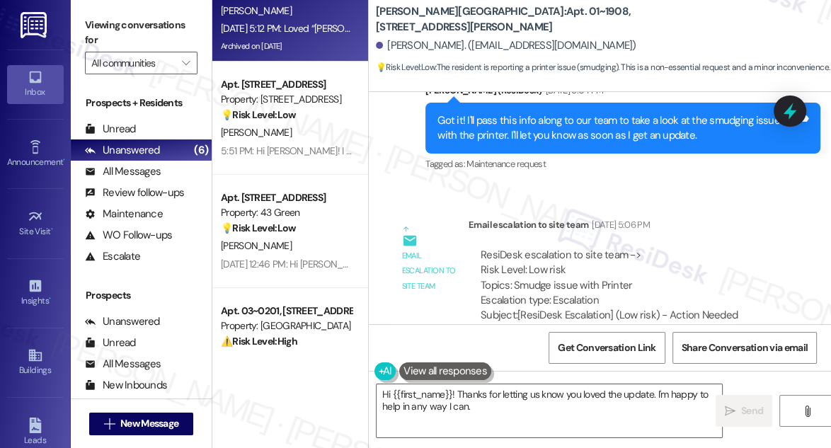
scroll to position [257, 0]
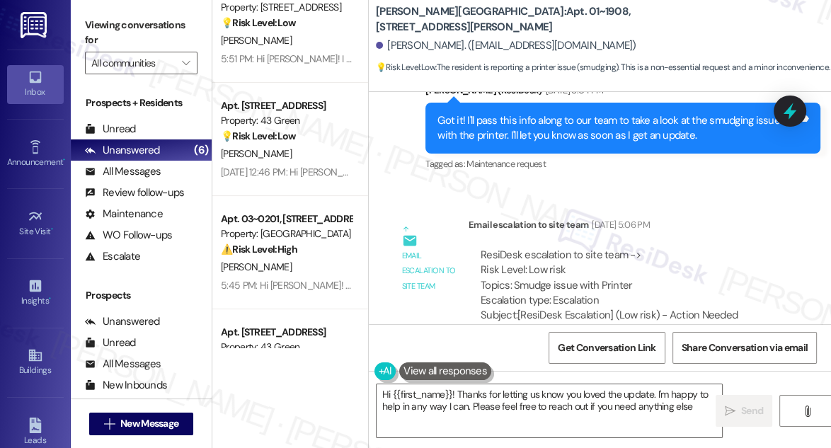
type textarea "Hi {{first_name}}! Thanks for letting us know you loved the update. I'm happy t…"
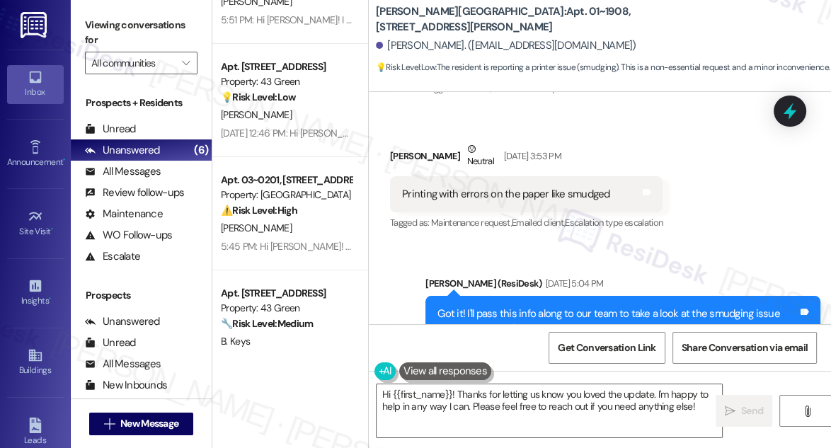
scroll to position [332, 0]
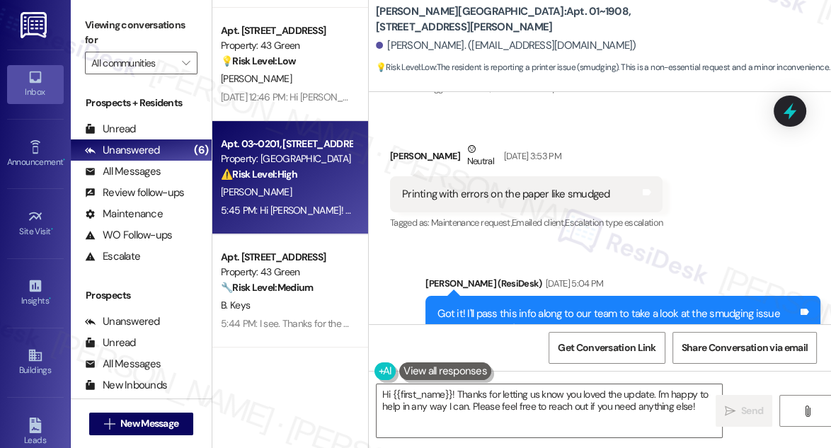
click at [292, 192] on div "[PERSON_NAME]" at bounding box center [287, 192] width 134 height 18
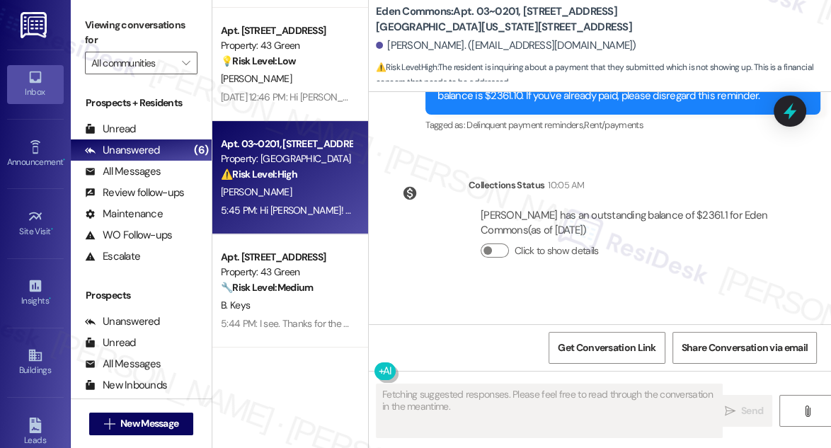
scroll to position [21353, 0]
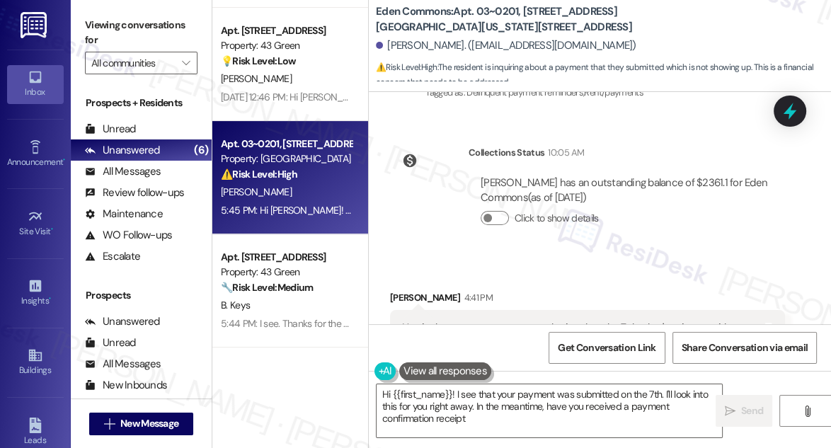
type textarea "Hi {{first_name}}! I see that your payment was submitted on the 7th. I'll look …"
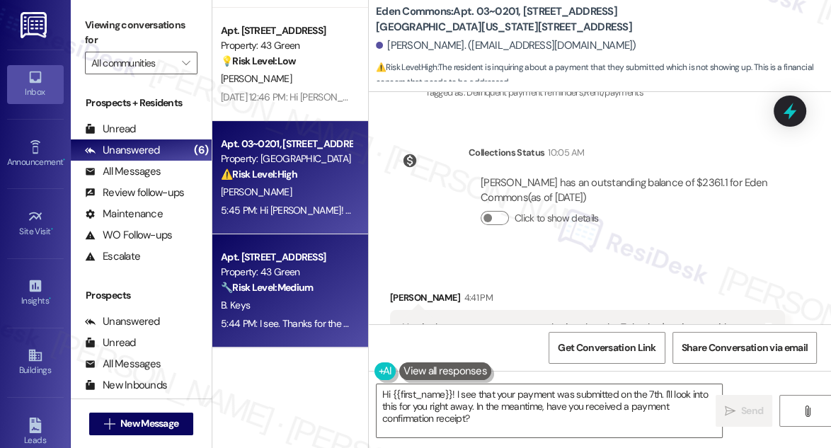
click at [302, 254] on div "Apt. [STREET_ADDRESS]" at bounding box center [286, 257] width 131 height 15
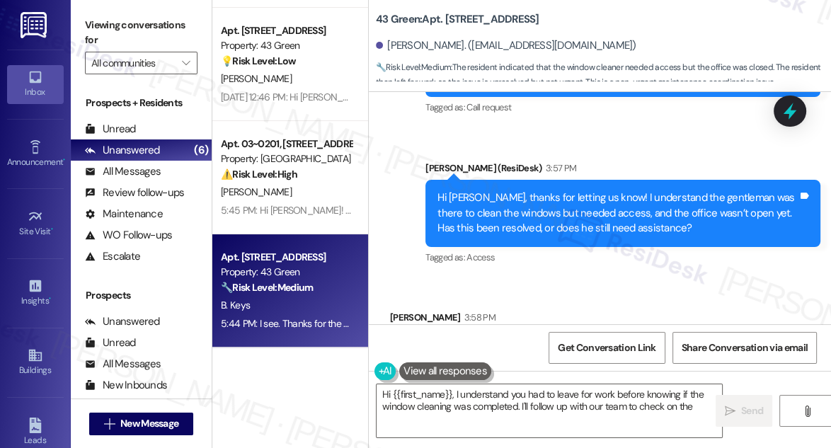
scroll to position [5405, 0]
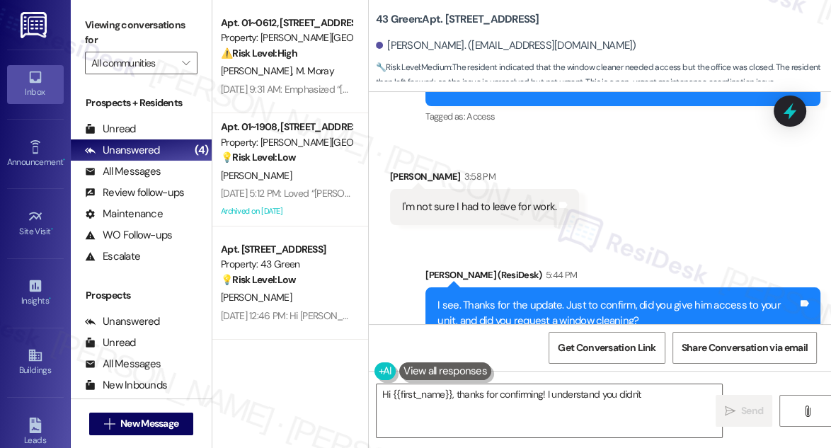
type textarea "Hi {{first_name}}, thanks for confirming! I understand you didn't give"
